Goal: Task Accomplishment & Management: Use online tool/utility

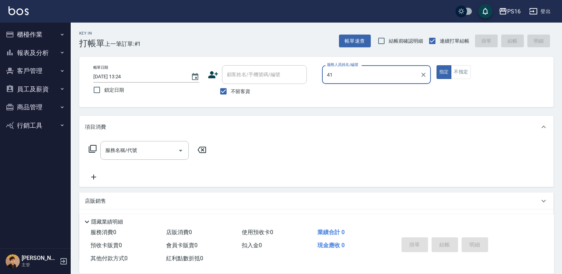
type input "4"
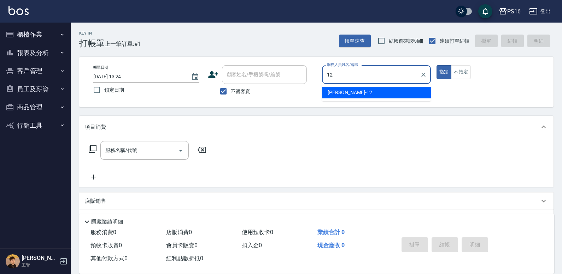
type input "12"
type button "true"
type input "[PERSON_NAME]-12"
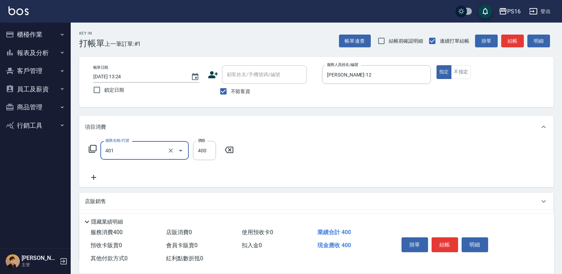
type input "剪髮(401)"
type input "300"
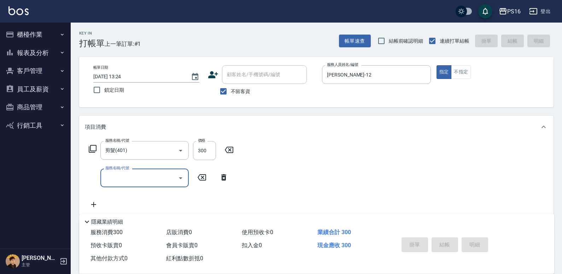
type input "2025/10/07 14:32"
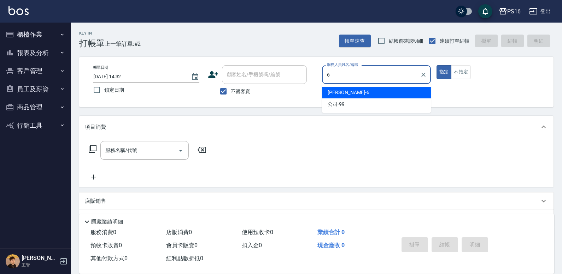
type input "吳俊樺-6"
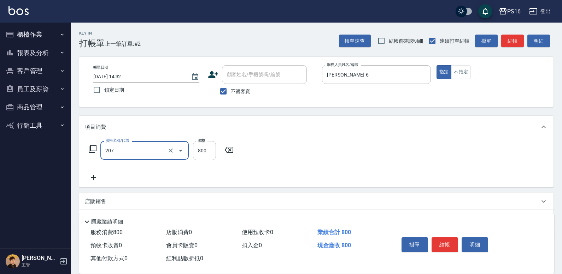
type input "清潔洗(207)"
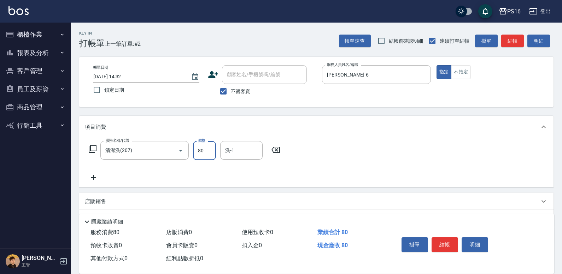
type input "800"
type input "黃姿庭-20"
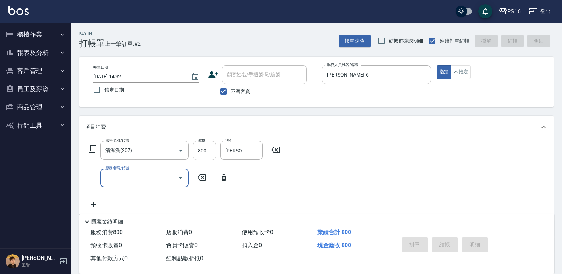
type input "2025/10/07 14:33"
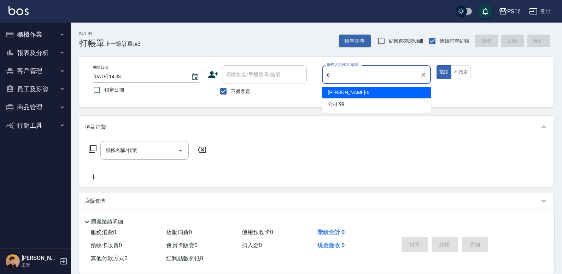
type input "吳俊樺-6"
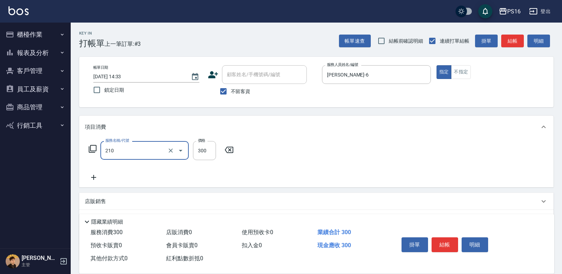
type input "歐娜洗髮精(210)"
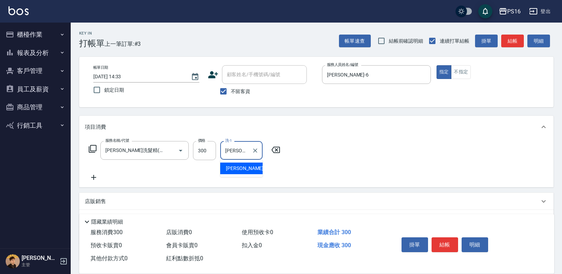
type input "程孜揚-24"
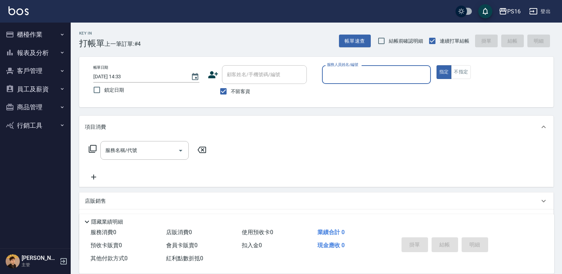
click at [37, 33] on button "櫃檯作業" at bounding box center [35, 34] width 65 height 18
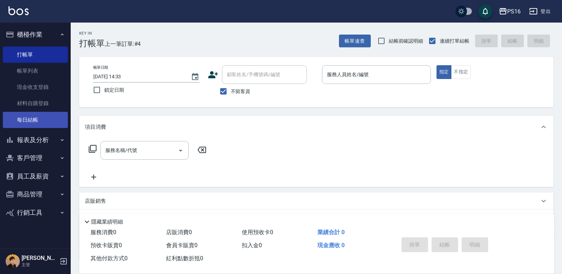
click at [44, 121] on link "每日結帳" at bounding box center [35, 120] width 65 height 16
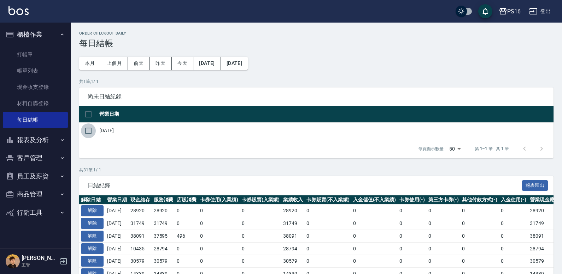
click at [93, 128] on input "checkbox" at bounding box center [88, 131] width 15 height 15
checkbox input "true"
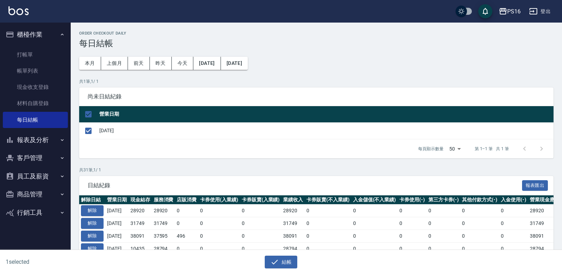
click at [98, 130] on td "[DATE]" at bounding box center [326, 131] width 456 height 17
click at [88, 131] on input "checkbox" at bounding box center [88, 131] width 15 height 15
checkbox input "false"
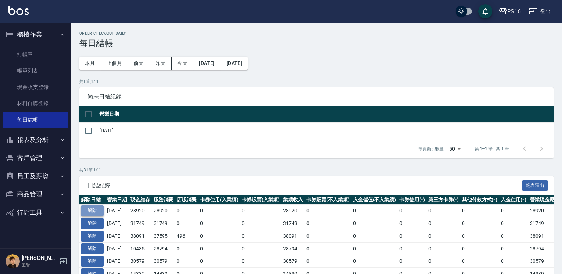
click at [93, 208] on button "解除" at bounding box center [92, 211] width 23 height 11
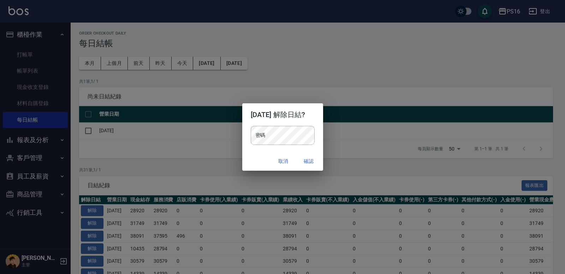
click at [255, 129] on div "密碼 密碼" at bounding box center [283, 135] width 64 height 19
click at [315, 161] on button "確認" at bounding box center [309, 161] width 23 height 13
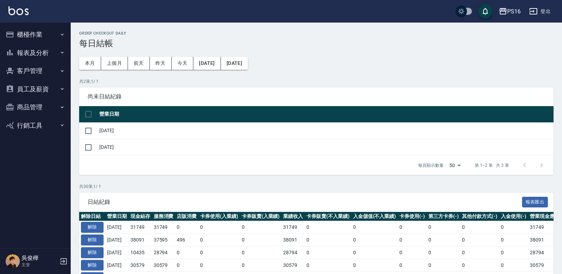
click at [46, 52] on button "報表及分析" at bounding box center [35, 53] width 65 height 18
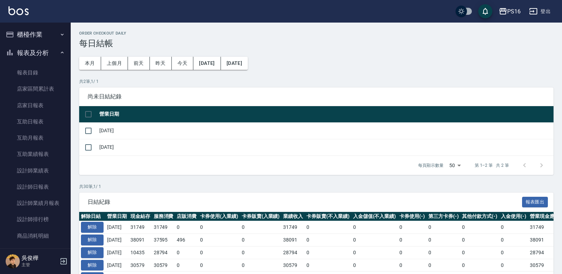
click at [40, 30] on button "櫃檯作業" at bounding box center [35, 34] width 65 height 18
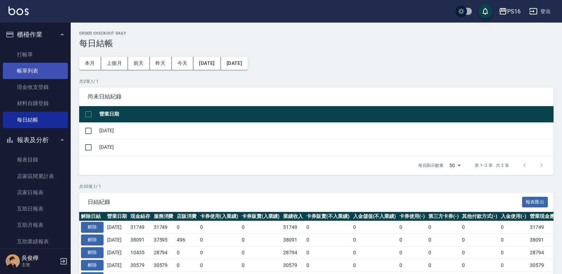
click at [43, 75] on link "帳單列表" at bounding box center [35, 71] width 65 height 16
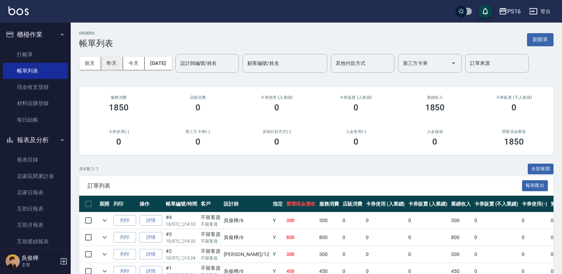
click at [118, 61] on button "昨天" at bounding box center [112, 63] width 22 height 13
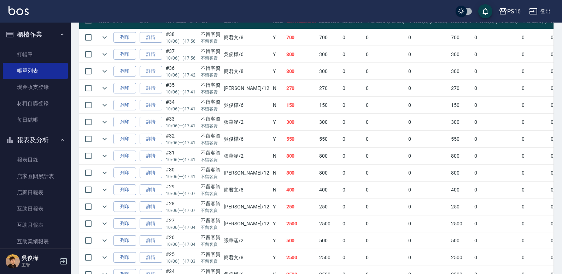
scroll to position [185, 0]
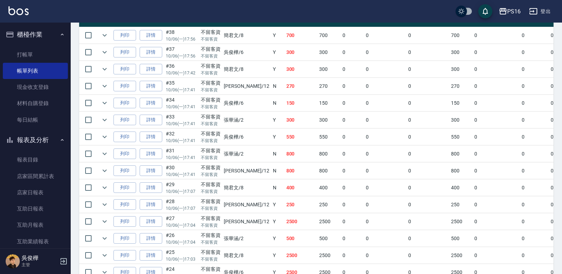
click at [154, 221] on link "詳情" at bounding box center [151, 222] width 23 height 11
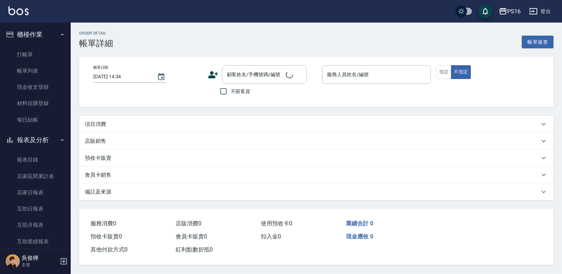
type input "[DATE] 17:04"
checkbox input "true"
type input "[PERSON_NAME]-12"
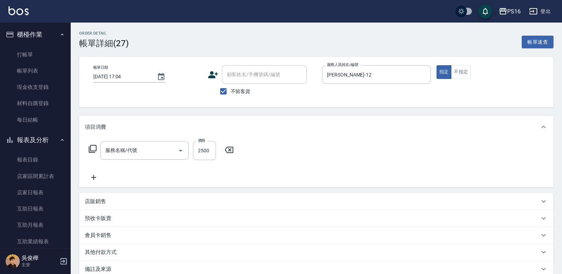
type input "有氧水離子燙2500(312)"
drag, startPoint x: 256, startPoint y: 150, endPoint x: 273, endPoint y: 154, distance: 16.8
click at [256, 150] on icon "Clear" at bounding box center [255, 150] width 7 height 7
click at [301, 152] on icon "Clear" at bounding box center [301, 150] width 7 height 7
click at [238, 150] on input "洗-1" at bounding box center [241, 150] width 36 height 12
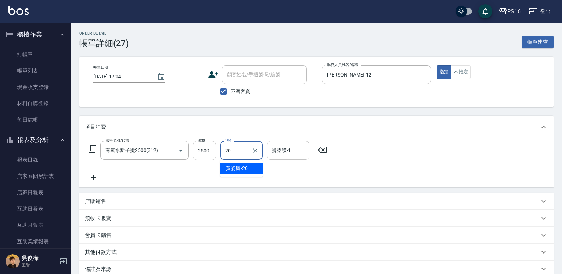
type input "黃姿庭-20"
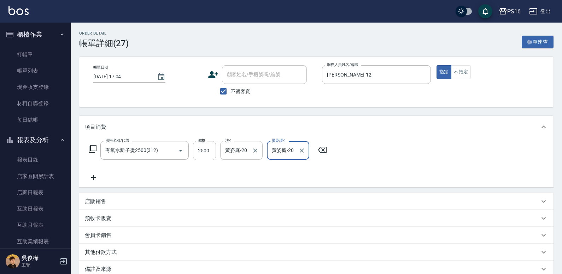
type input "黃姿庭-20"
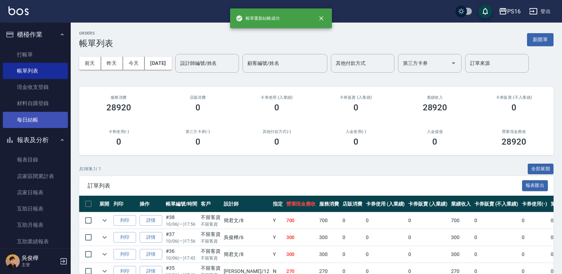
drag, startPoint x: 30, startPoint y: 121, endPoint x: 34, endPoint y: 120, distance: 4.7
click at [30, 121] on link "每日結帳" at bounding box center [35, 120] width 65 height 16
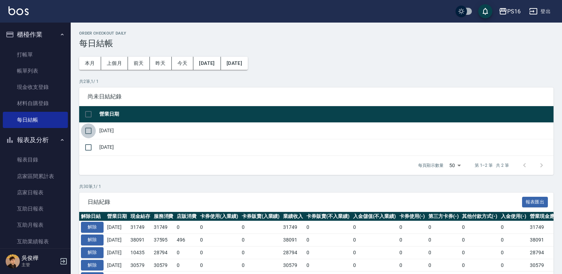
click at [89, 130] on input "checkbox" at bounding box center [88, 131] width 15 height 15
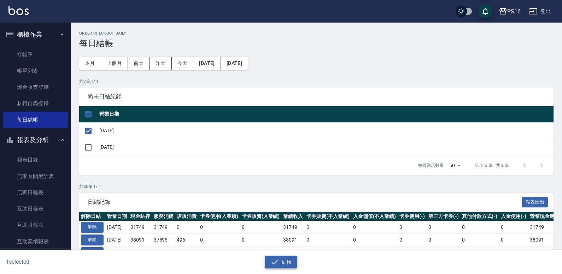
click at [288, 262] on button "結帳" at bounding box center [281, 262] width 33 height 13
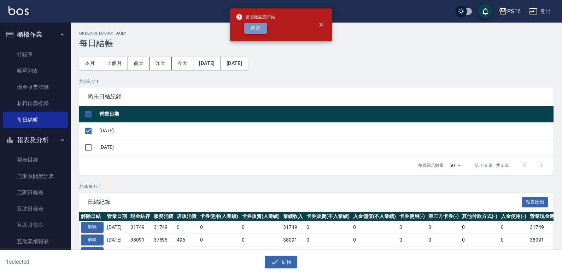
click at [256, 27] on button "確定" at bounding box center [255, 28] width 23 height 11
checkbox input "false"
